Goal: Task Accomplishment & Management: Manage account settings

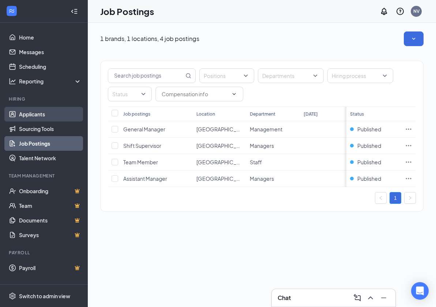
click at [24, 116] on link "Applicants" at bounding box center [50, 114] width 63 height 15
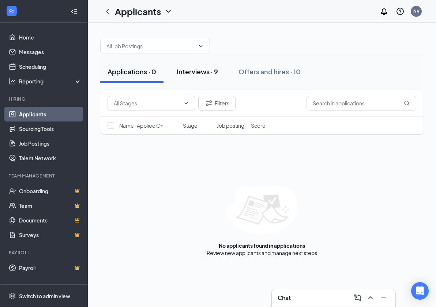
click at [192, 68] on div "Interviews · 9" at bounding box center [197, 71] width 41 height 9
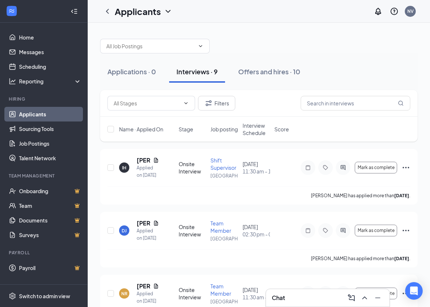
click at [34, 115] on link "Applicants" at bounding box center [50, 114] width 63 height 15
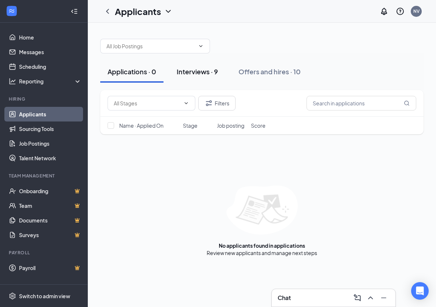
click at [202, 70] on div "Interviews · 9" at bounding box center [197, 71] width 41 height 9
